Goal: Information Seeking & Learning: Learn about a topic

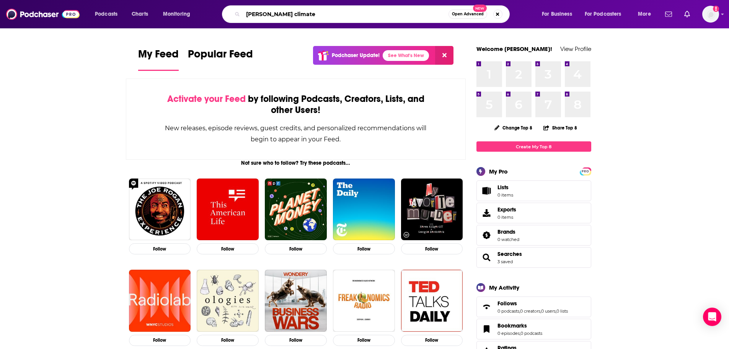
type input "[PERSON_NAME] climate"
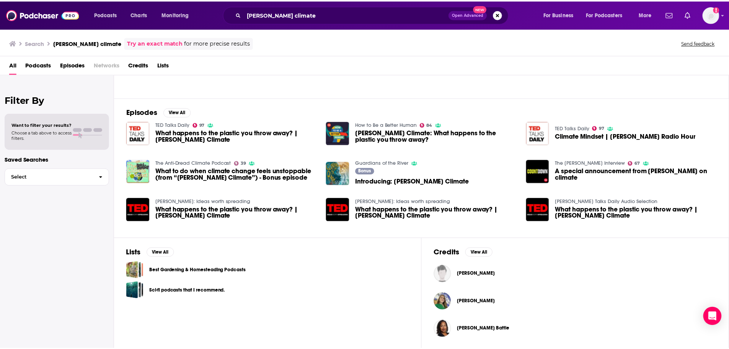
scroll to position [84, 0]
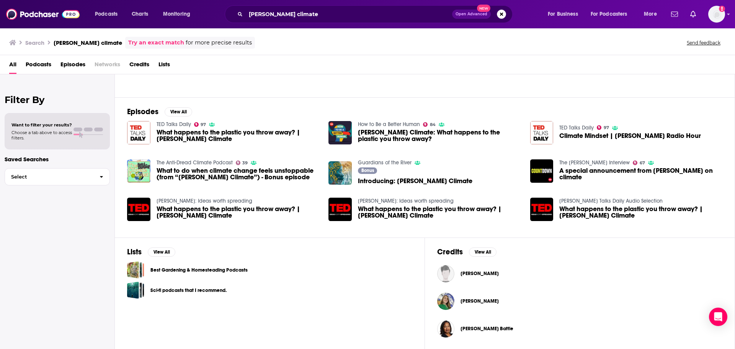
click at [51, 65] on span "Podcasts" at bounding box center [39, 66] width 26 height 16
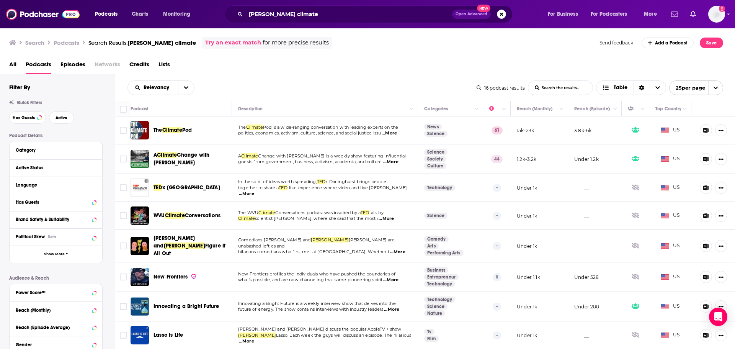
click at [390, 136] on span "...More" at bounding box center [389, 133] width 15 height 6
click at [196, 128] on div "The Climate Pod" at bounding box center [193, 130] width 80 height 8
click at [191, 128] on span "Pod" at bounding box center [187, 130] width 10 height 7
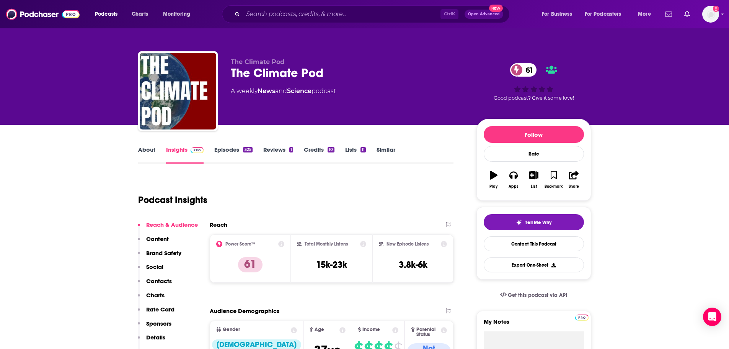
click at [148, 154] on link "About" at bounding box center [146, 155] width 17 height 18
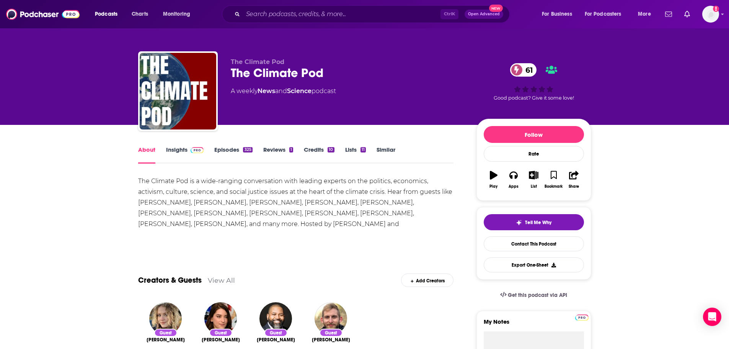
click at [176, 154] on link "Insights" at bounding box center [185, 155] width 38 height 18
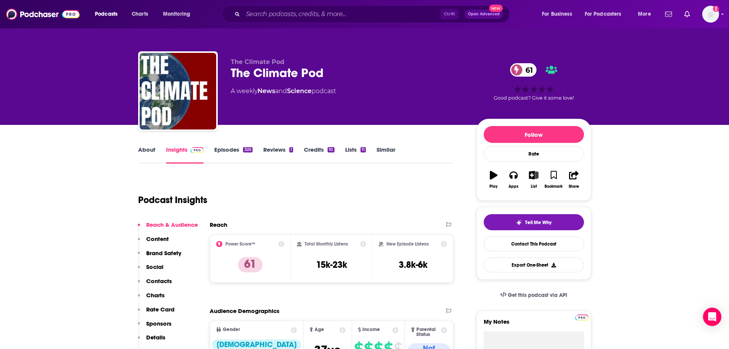
click at [146, 150] on link "About" at bounding box center [146, 155] width 17 height 18
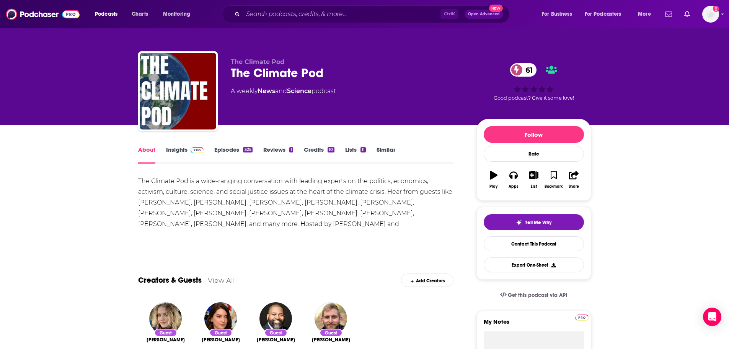
click at [191, 150] on img at bounding box center [197, 150] width 13 height 6
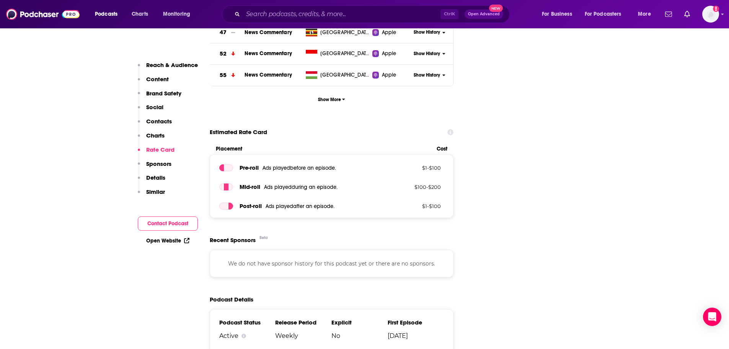
scroll to position [1378, 0]
